Goal: Transaction & Acquisition: Obtain resource

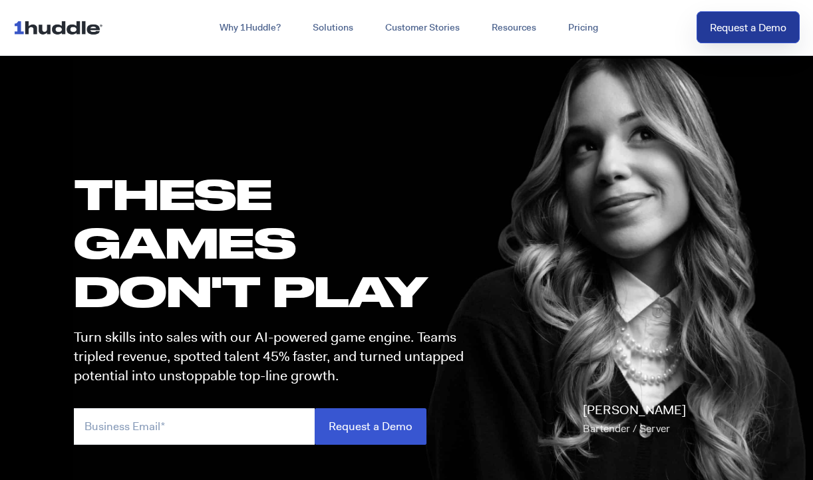
click at [724, 21] on link "Request a Demo" at bounding box center [747, 27] width 103 height 33
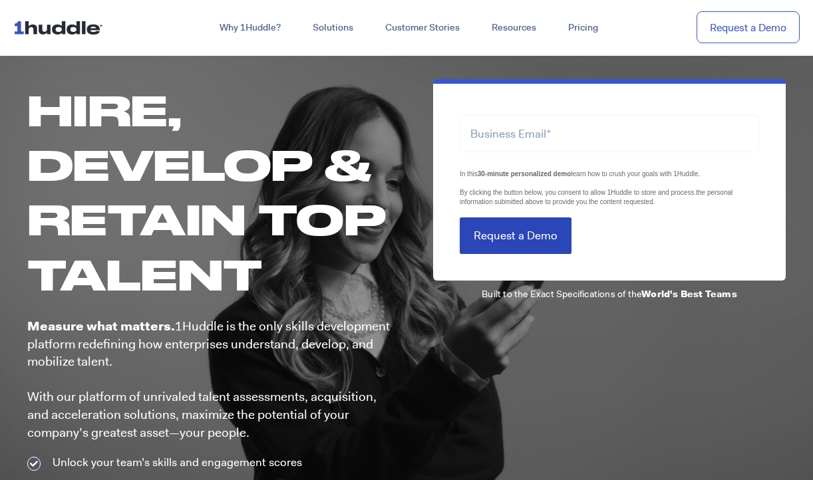
click at [505, 244] on input "Request a Demo" at bounding box center [516, 235] width 112 height 37
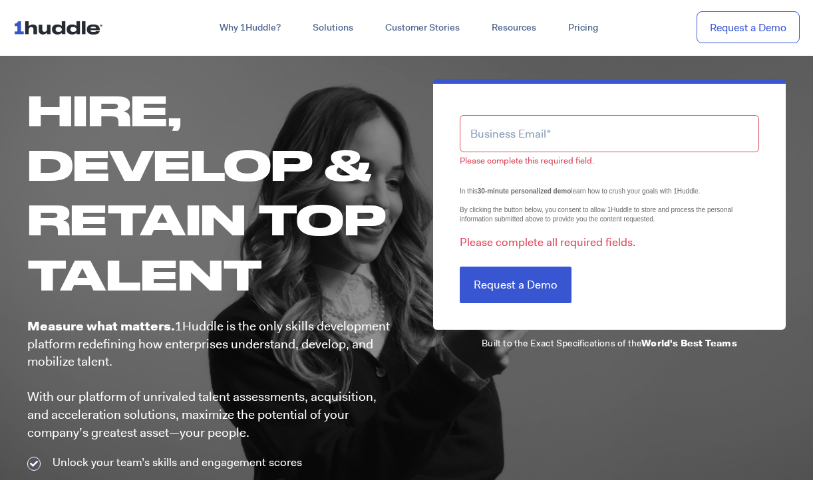
click at [506, 147] on input "email" at bounding box center [609, 133] width 299 height 37
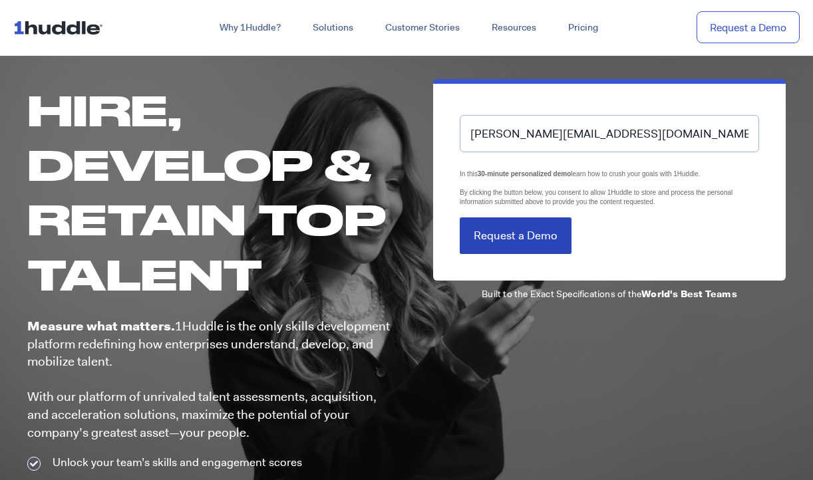
type input "chris@tonyburgers.com"
click at [504, 241] on input "Request a Demo" at bounding box center [516, 235] width 112 height 37
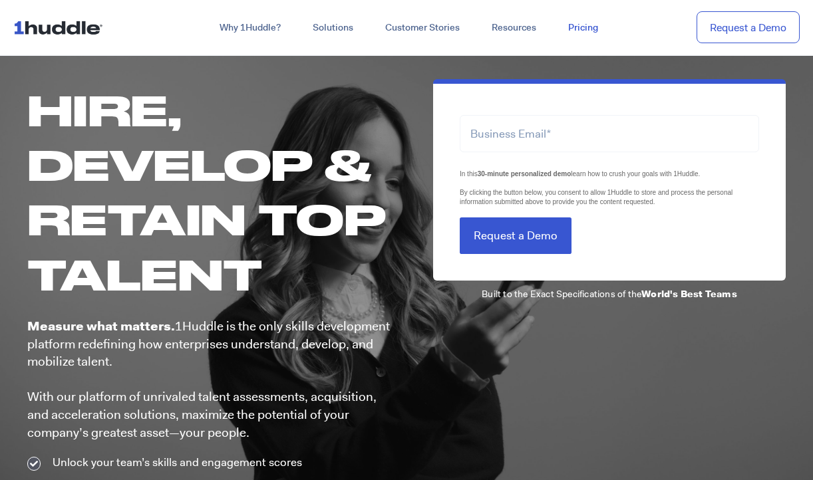
click at [593, 31] on link "Pricing" at bounding box center [583, 28] width 62 height 24
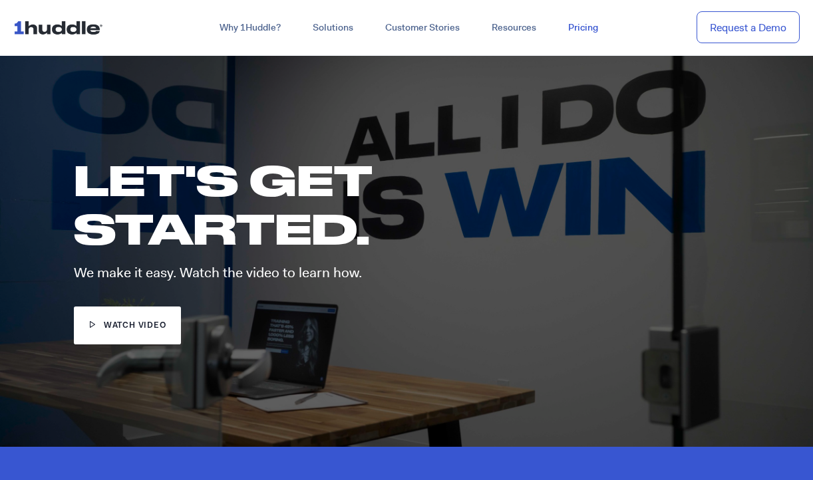
drag, startPoint x: 0, startPoint y: 0, endPoint x: 591, endPoint y: 30, distance: 592.0
click at [591, 30] on link "Pricing" at bounding box center [583, 28] width 62 height 24
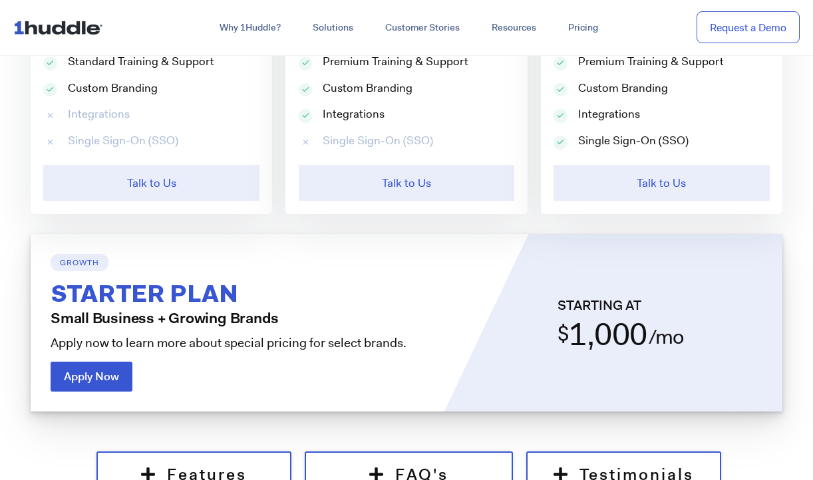
scroll to position [993, 0]
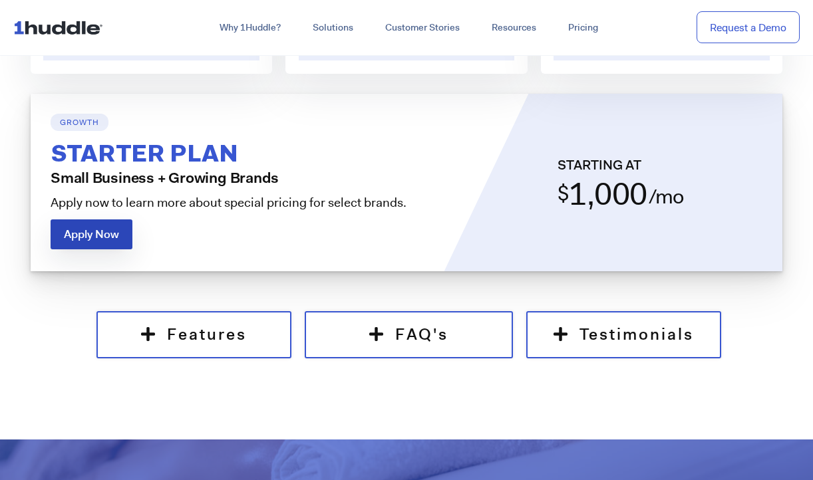
click at [101, 230] on span "Apply Now" at bounding box center [91, 234] width 55 height 11
